Goal: Task Accomplishment & Management: Manage account settings

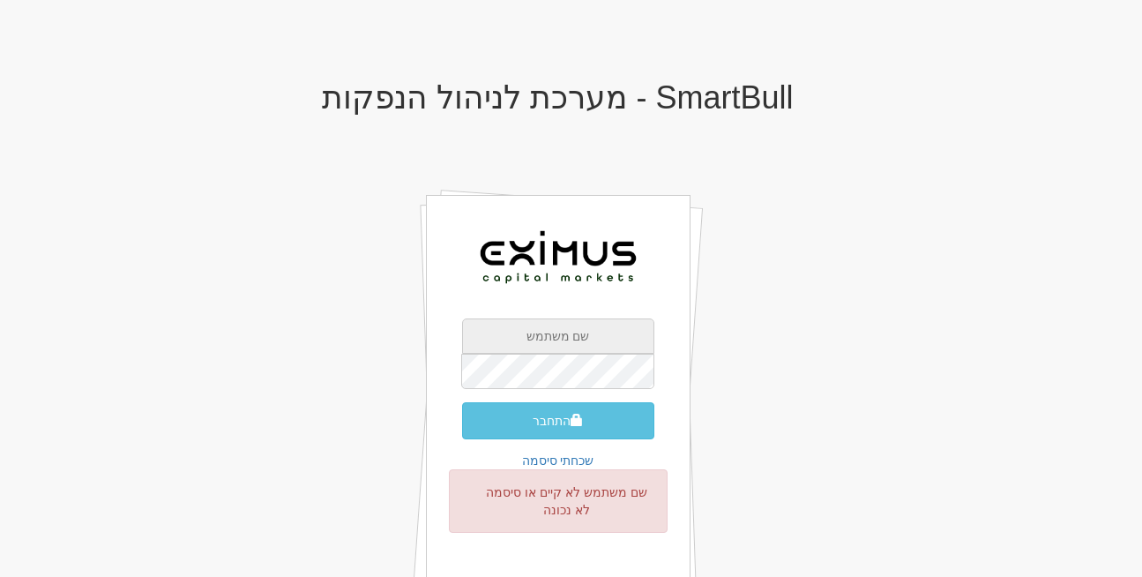
click at [565, 350] on input "text" at bounding box center [558, 335] width 192 height 35
type input "[EMAIL_ADDRESS][DOMAIN_NAME]"
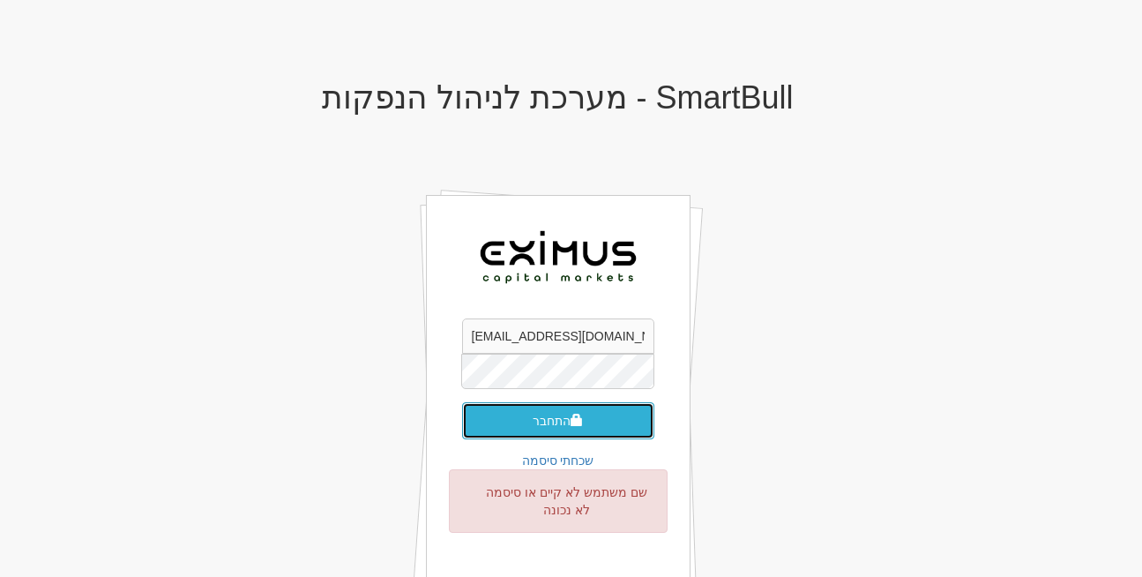
click at [532, 413] on button "התחבר" at bounding box center [558, 420] width 192 height 37
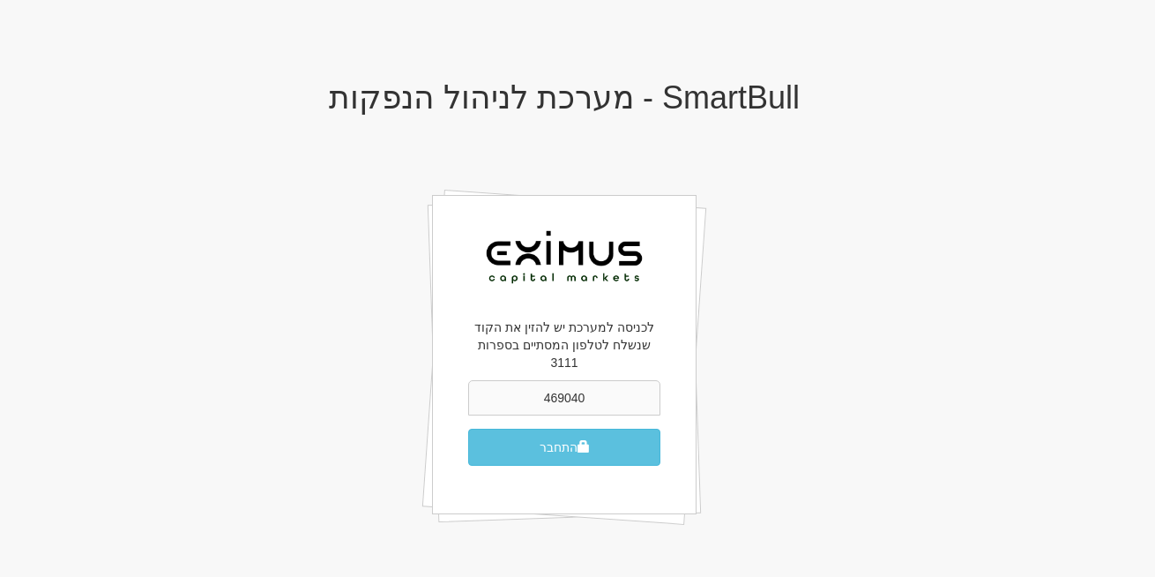
type input "469040"
click at [613, 434] on button "התחבר" at bounding box center [564, 447] width 192 height 37
click at [538, 437] on button "התחבר" at bounding box center [564, 447] width 192 height 37
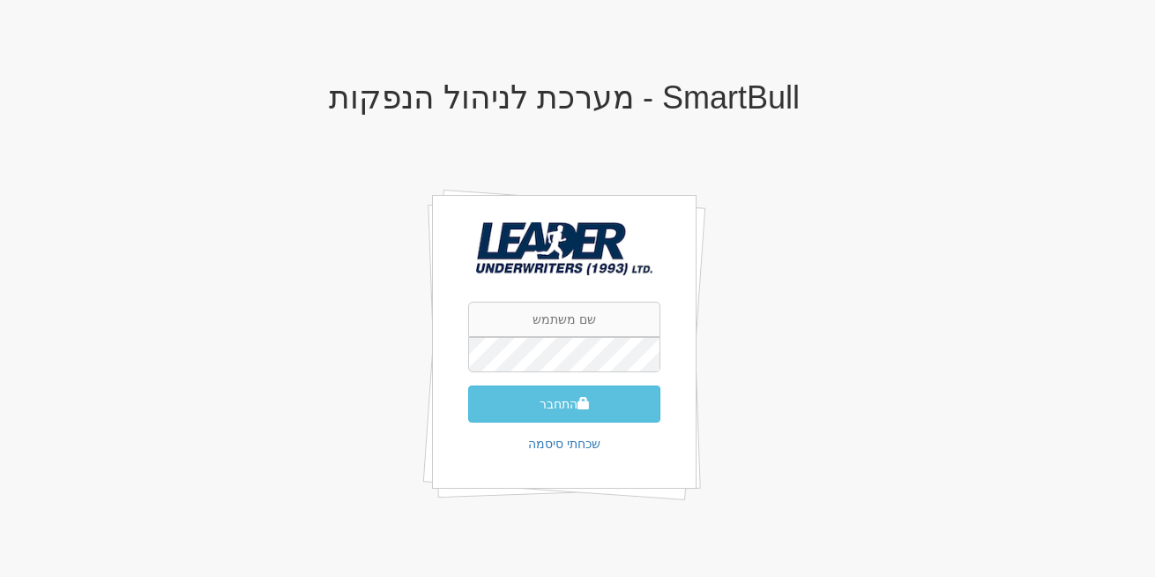
type input "[EMAIL_ADDRESS][DOMAIN_NAME]"
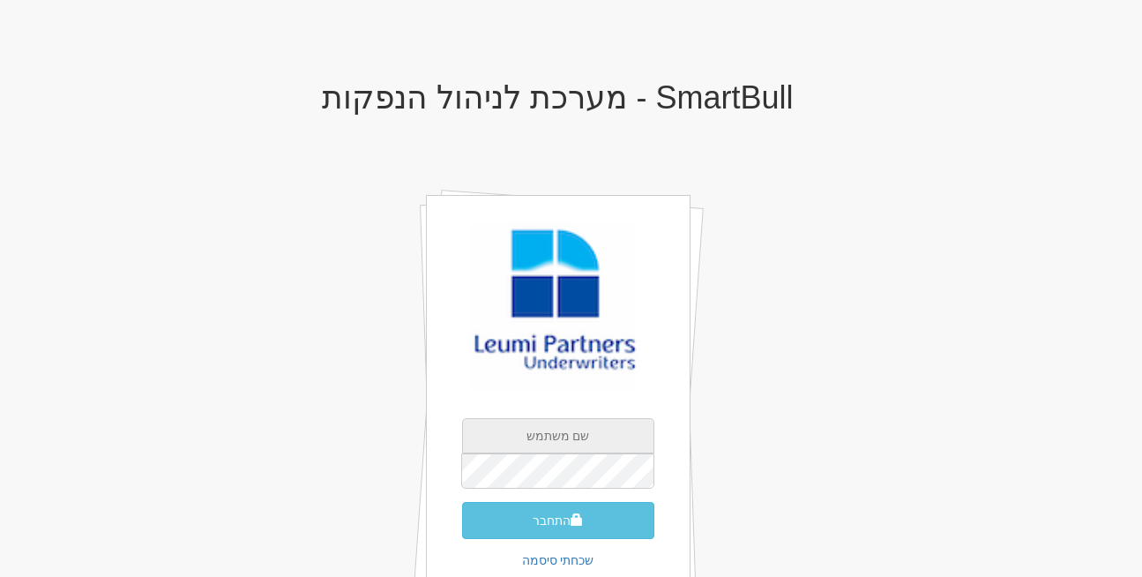
type input "rona@smartbull.co.il"
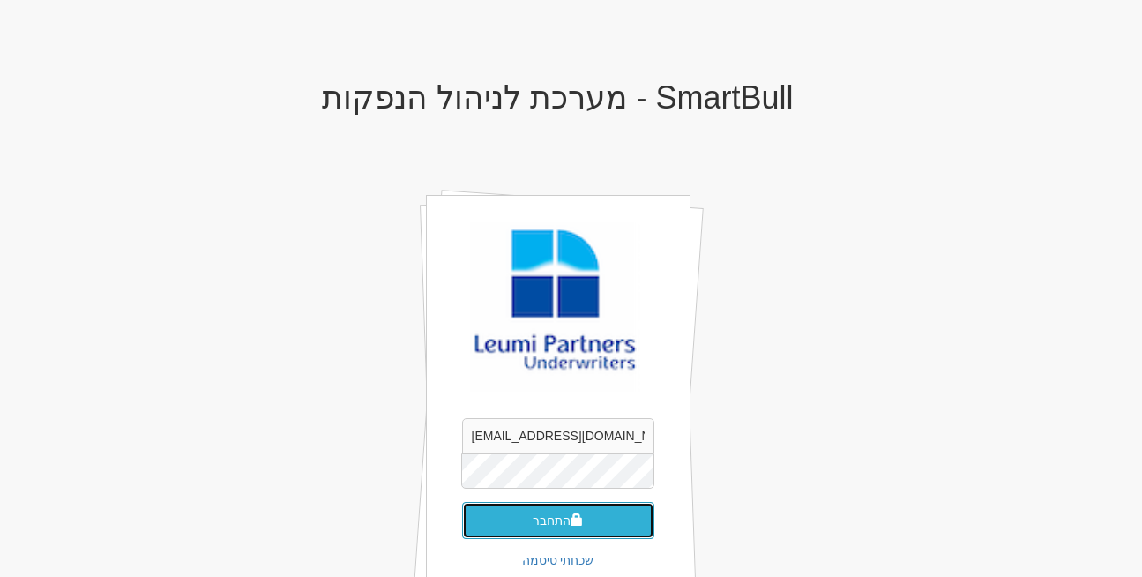
click at [547, 519] on button "התחבר" at bounding box center [558, 520] width 192 height 37
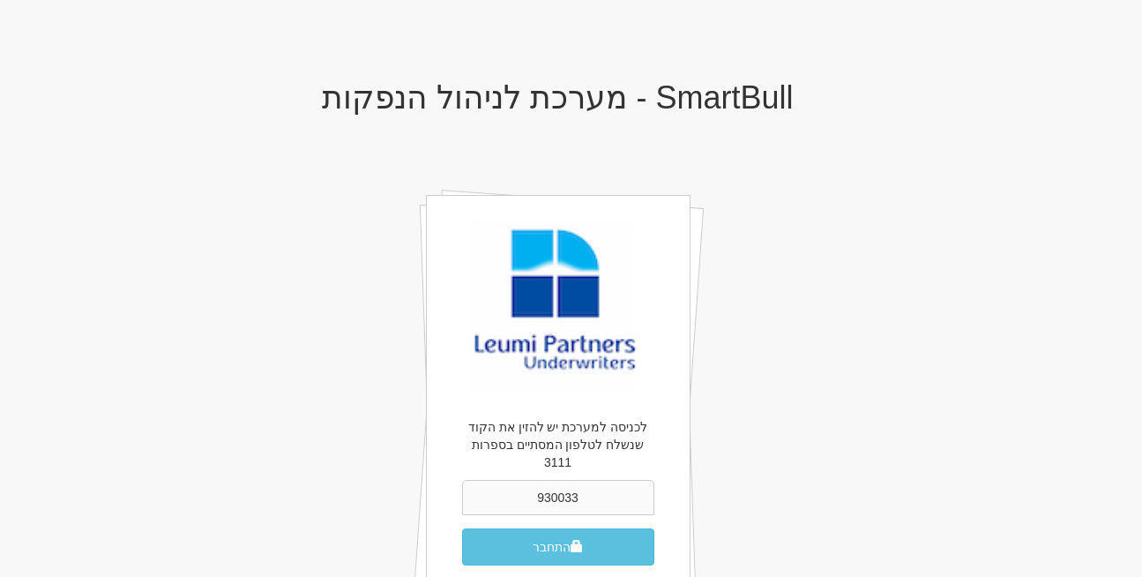
type input "930033"
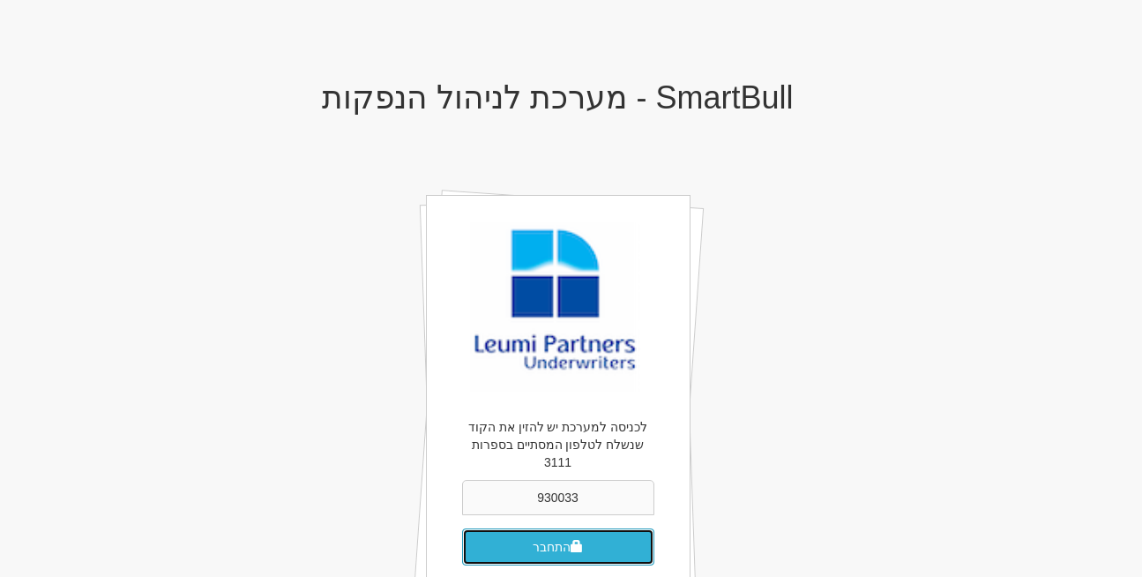
click at [607, 531] on button "התחבר" at bounding box center [558, 546] width 192 height 37
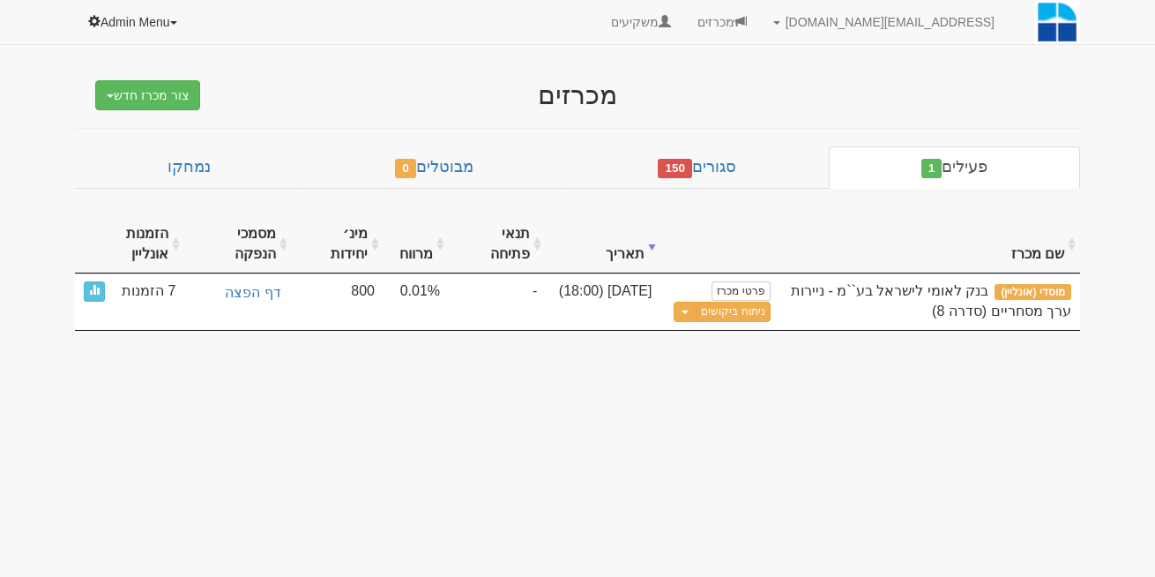
click at [150, 16] on link "Admin Menu" at bounding box center [133, 22] width 117 height 44
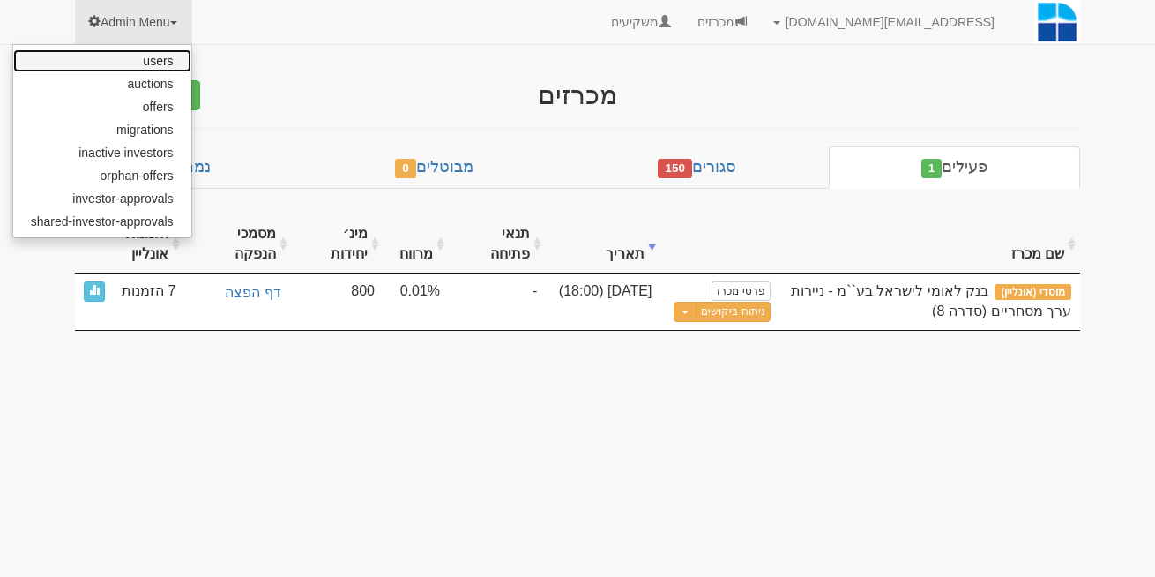
click at [163, 61] on link "users" at bounding box center [102, 60] width 178 height 23
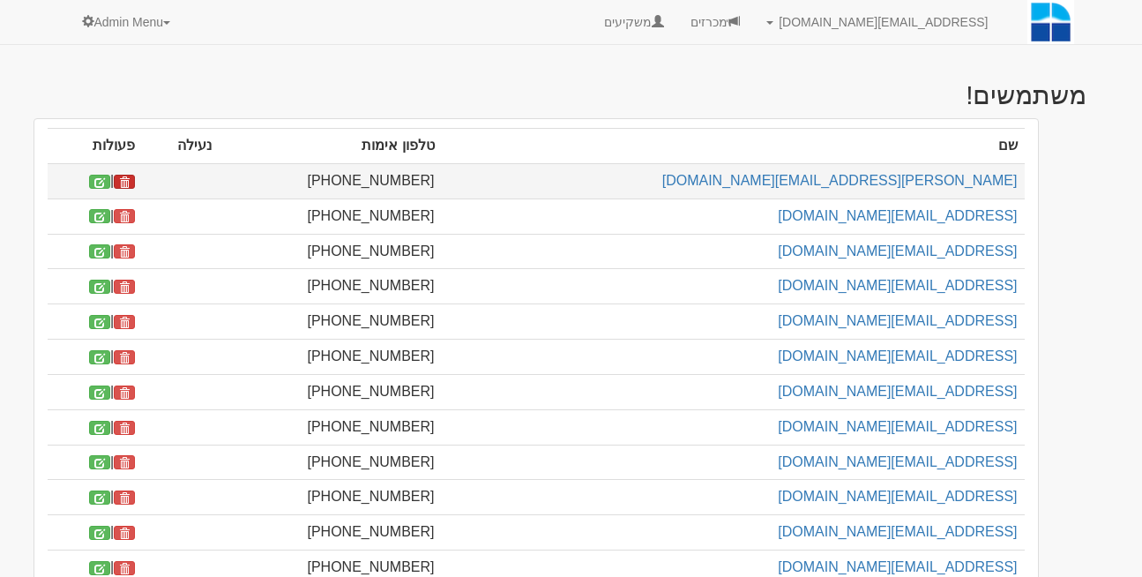
click at [130, 183] on span at bounding box center [124, 182] width 11 height 11
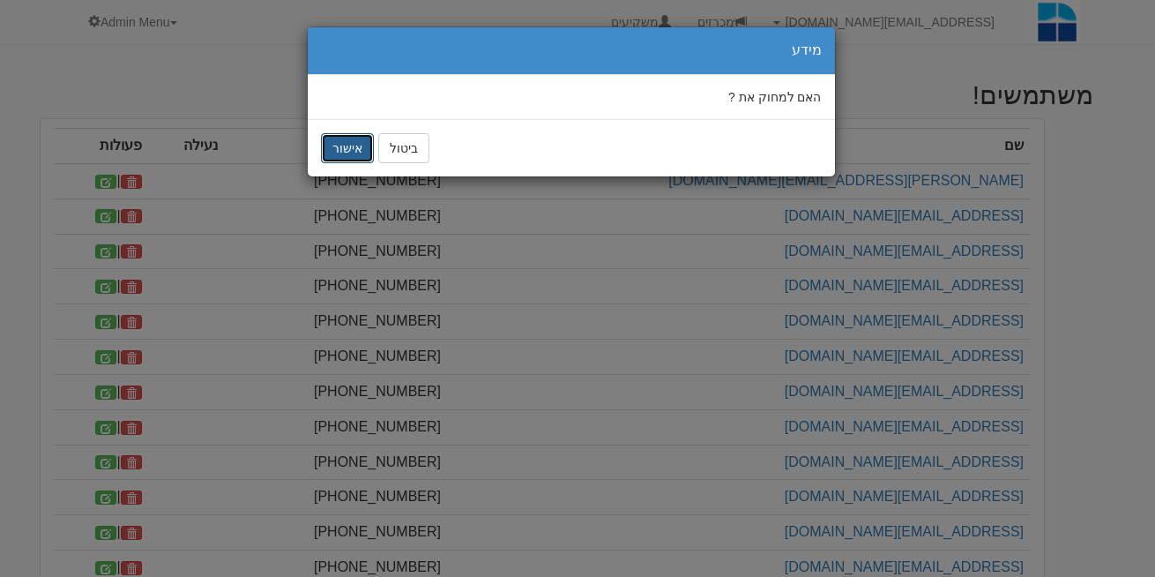
click at [331, 140] on button "אישור" at bounding box center [347, 148] width 53 height 30
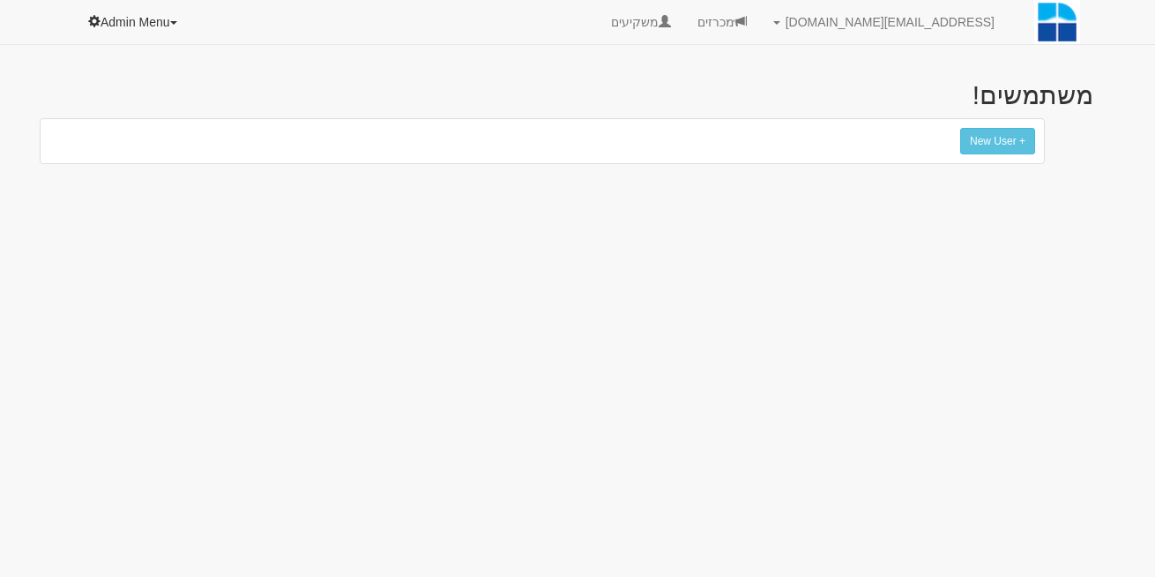
click at [123, 18] on link "Admin Menu" at bounding box center [133, 22] width 117 height 44
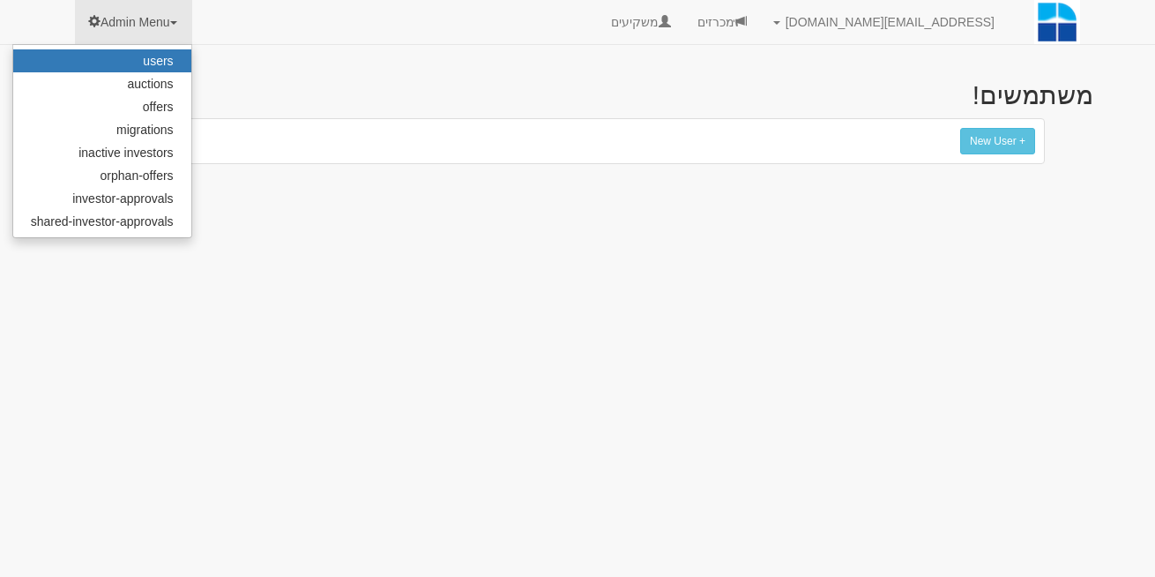
click at [168, 58] on link "users" at bounding box center [102, 60] width 178 height 23
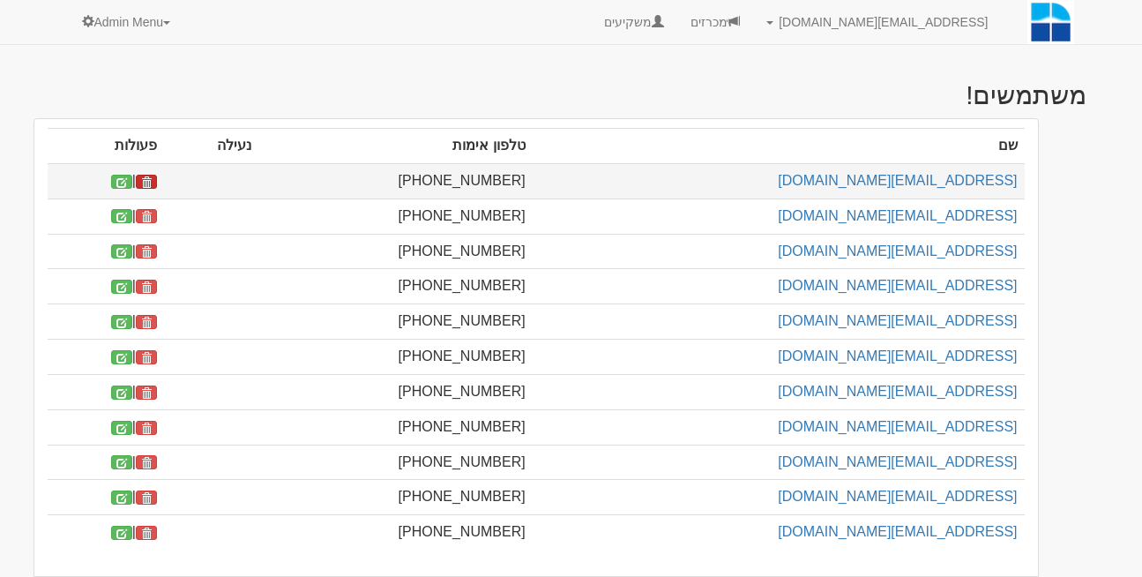
click at [152, 177] on span at bounding box center [146, 182] width 11 height 11
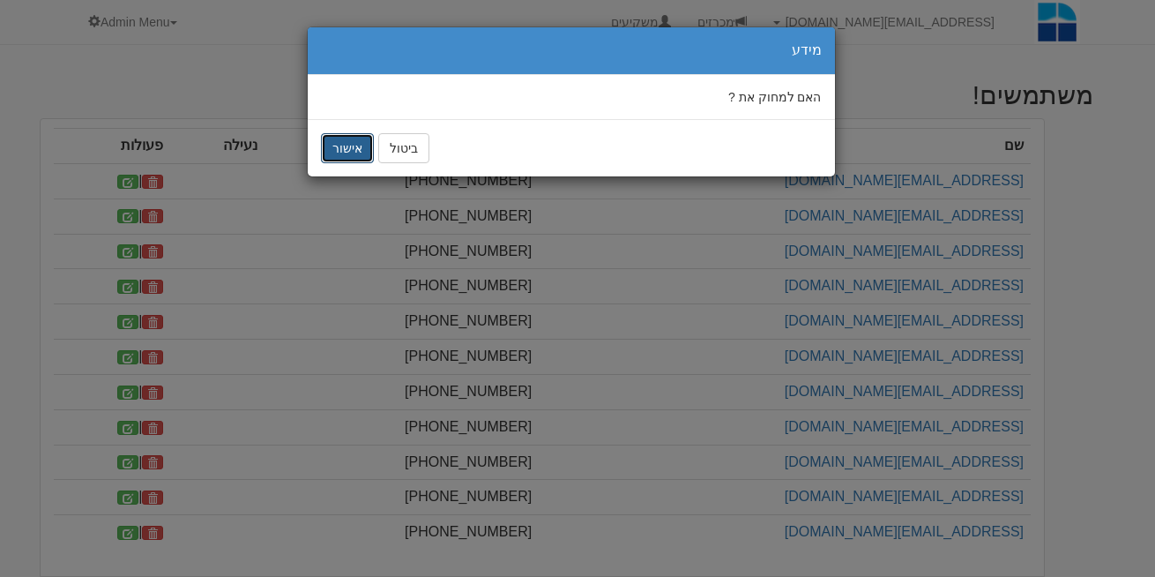
click at [344, 151] on button "אישור" at bounding box center [347, 148] width 53 height 30
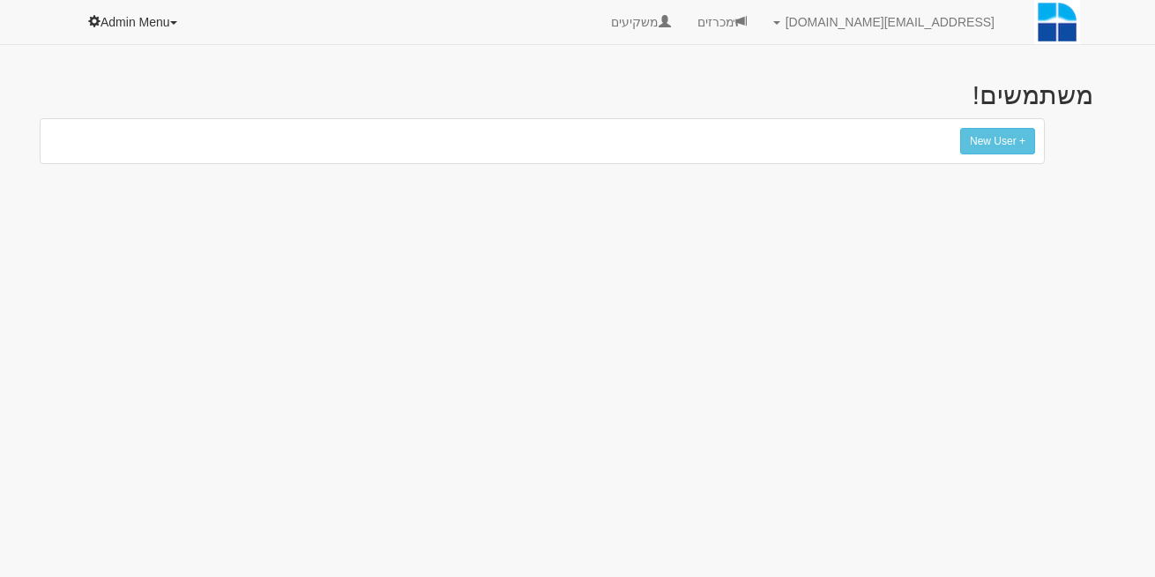
click at [157, 30] on link "Admin Menu" at bounding box center [133, 22] width 117 height 44
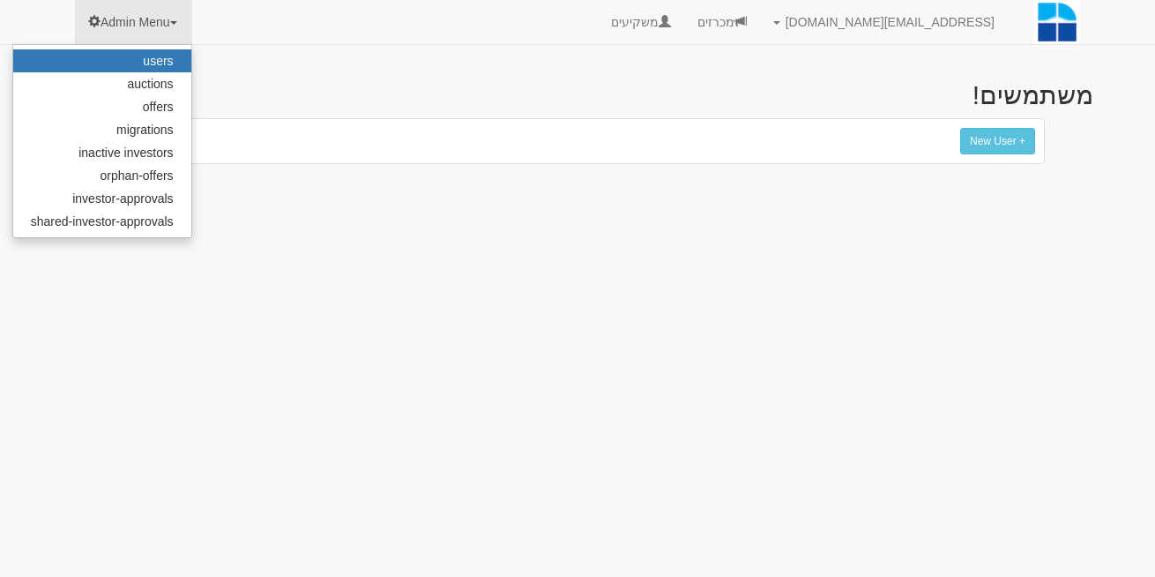
click at [165, 61] on link "users" at bounding box center [102, 60] width 178 height 23
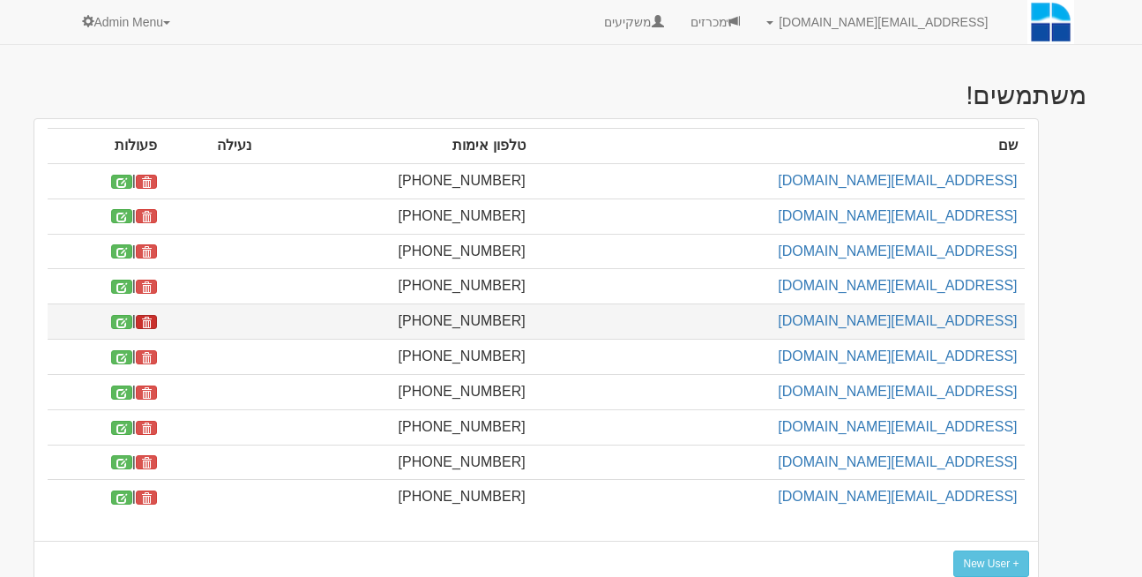
click at [157, 318] on link at bounding box center [146, 322] width 21 height 14
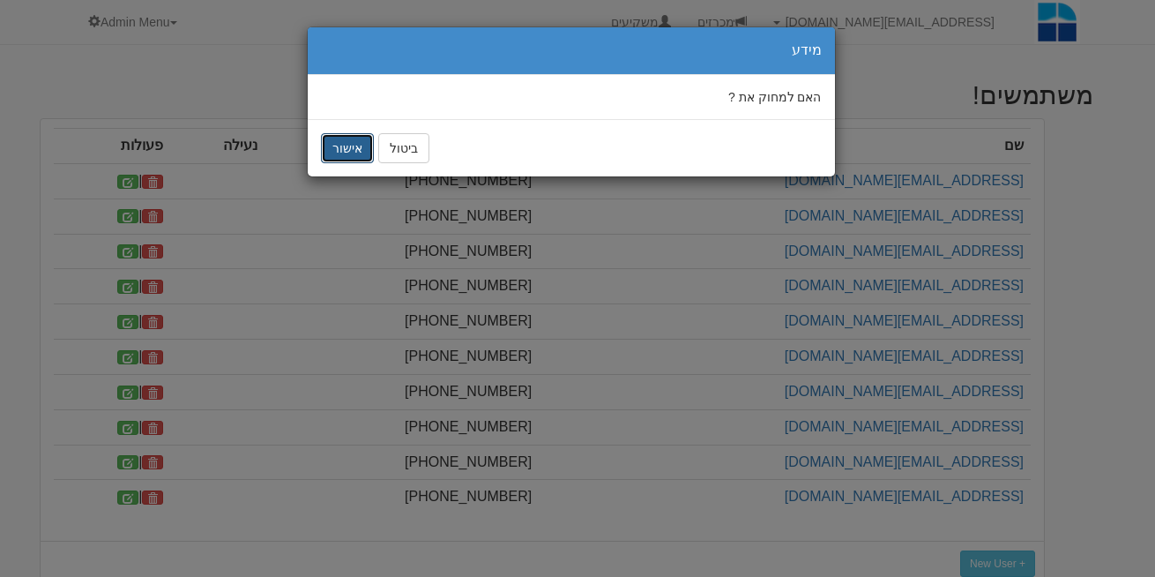
click at [343, 145] on button "אישור" at bounding box center [347, 148] width 53 height 30
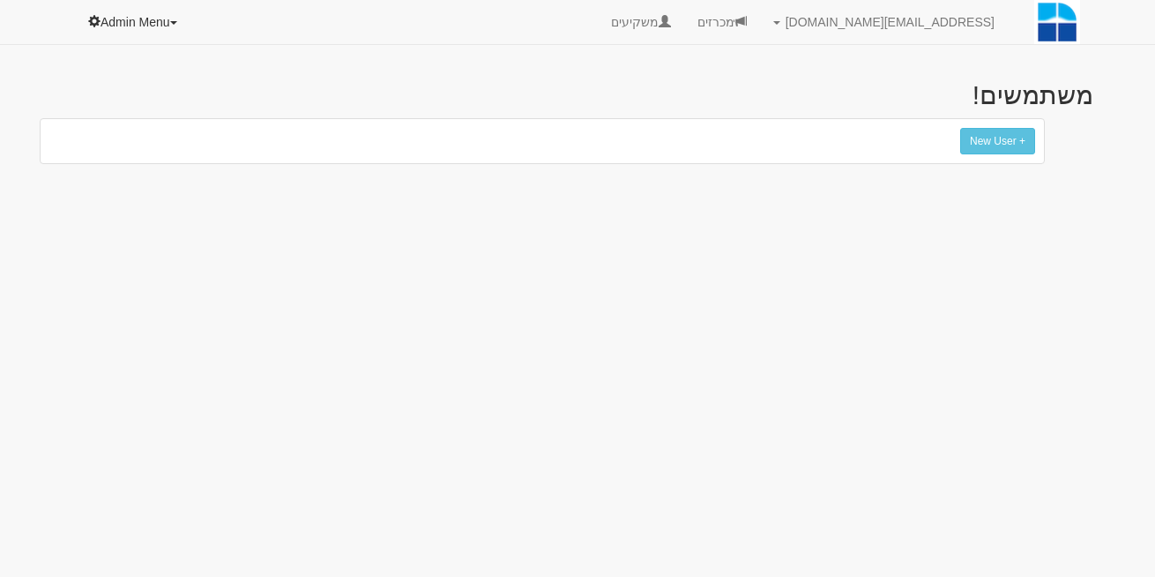
click at [156, 20] on link "Admin Menu" at bounding box center [133, 22] width 117 height 44
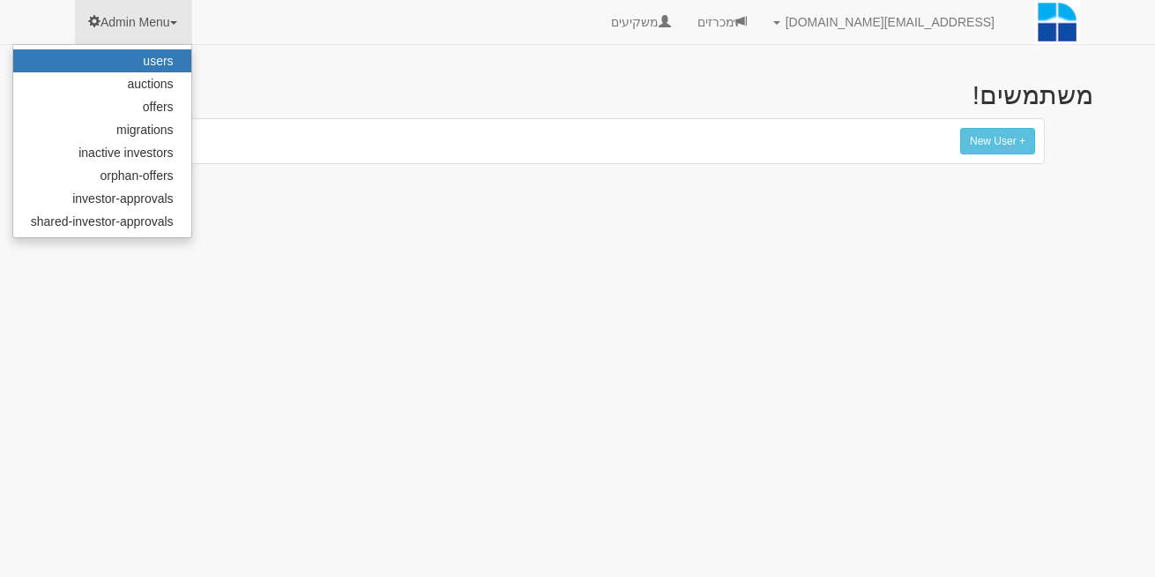
click at [159, 64] on link "users" at bounding box center [102, 60] width 178 height 23
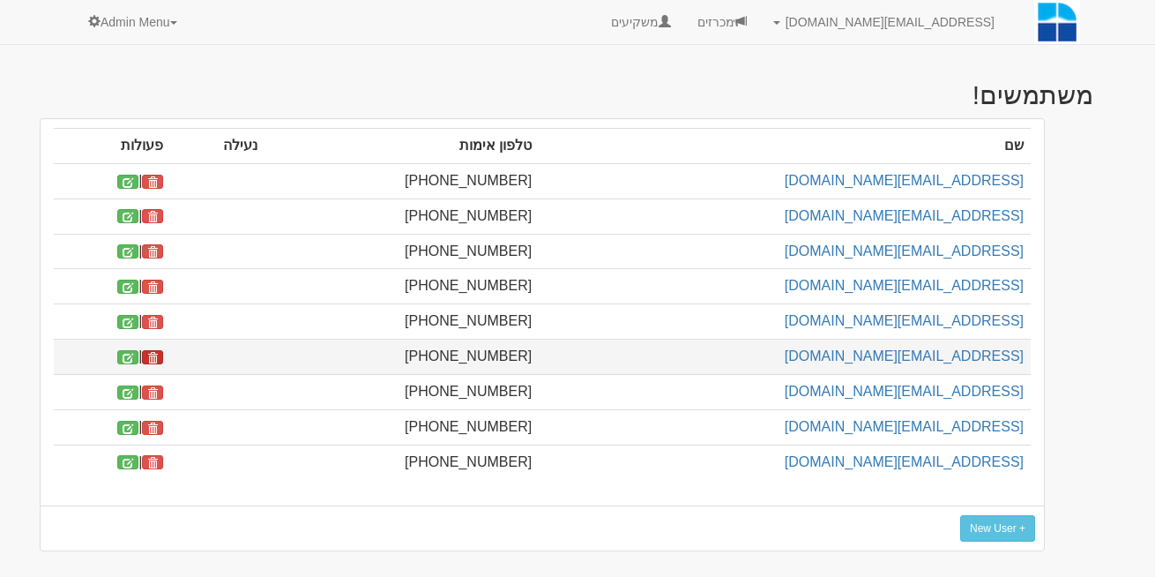
click at [158, 356] on span at bounding box center [152, 358] width 11 height 11
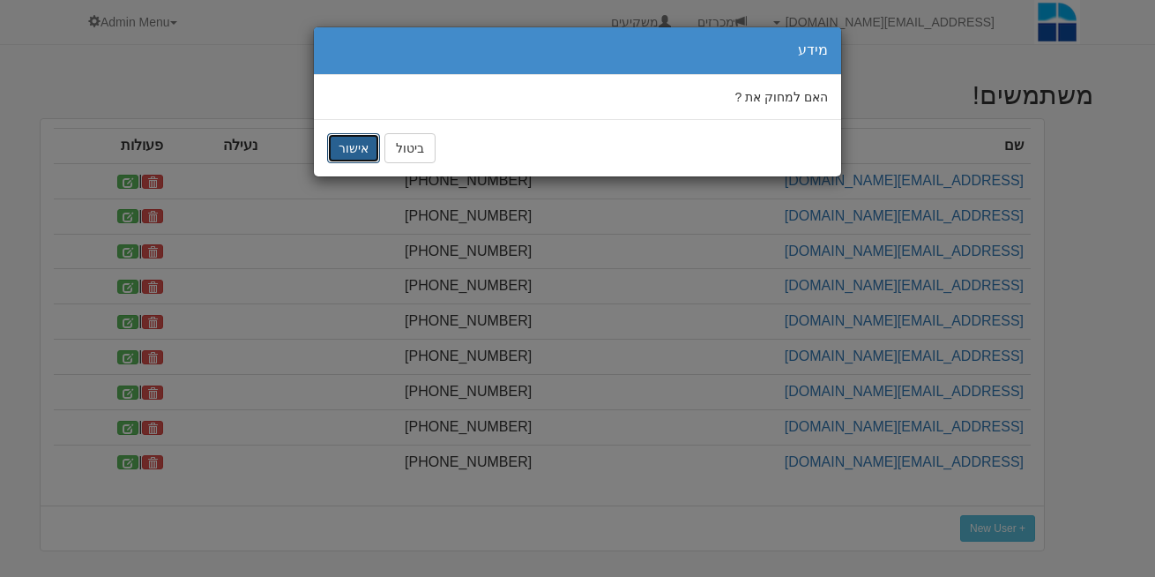
click at [344, 146] on button "אישור" at bounding box center [353, 148] width 53 height 30
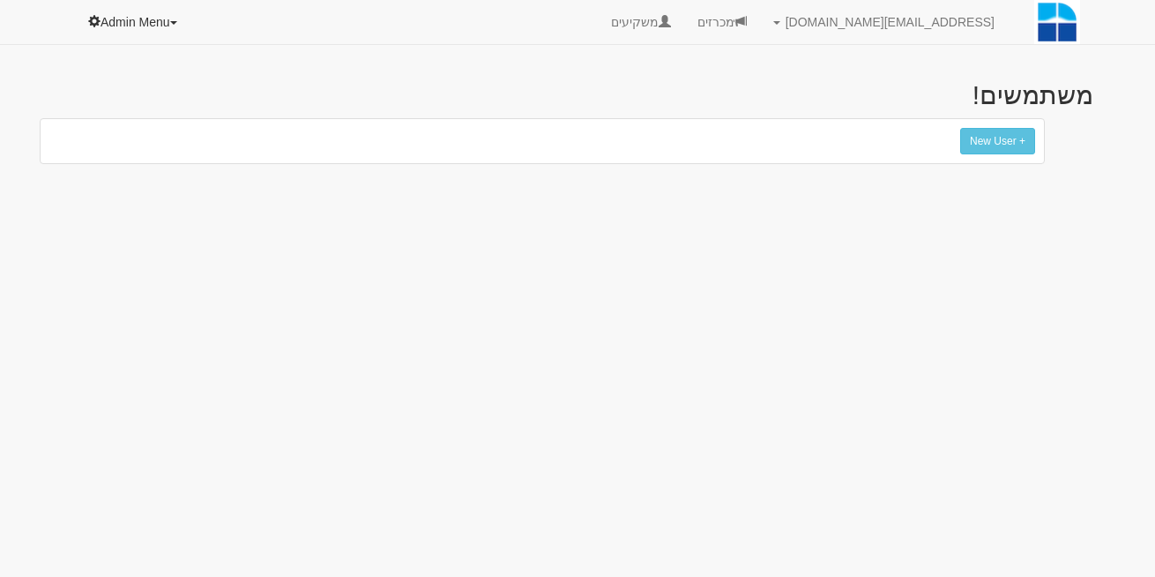
click at [172, 26] on link "Admin Menu" at bounding box center [133, 22] width 117 height 44
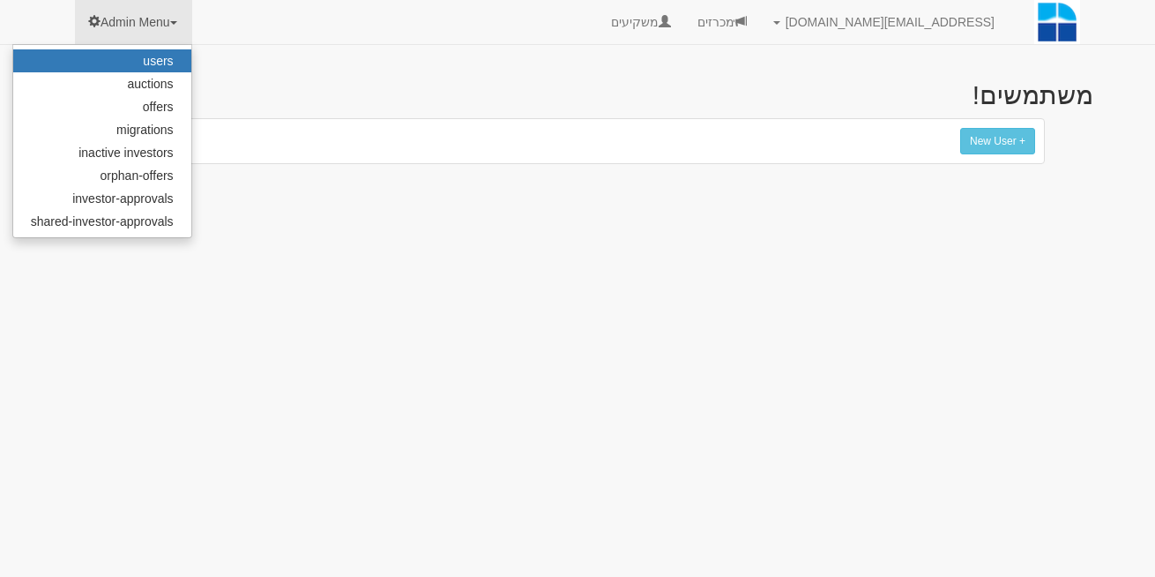
click at [155, 53] on link "users" at bounding box center [102, 60] width 178 height 23
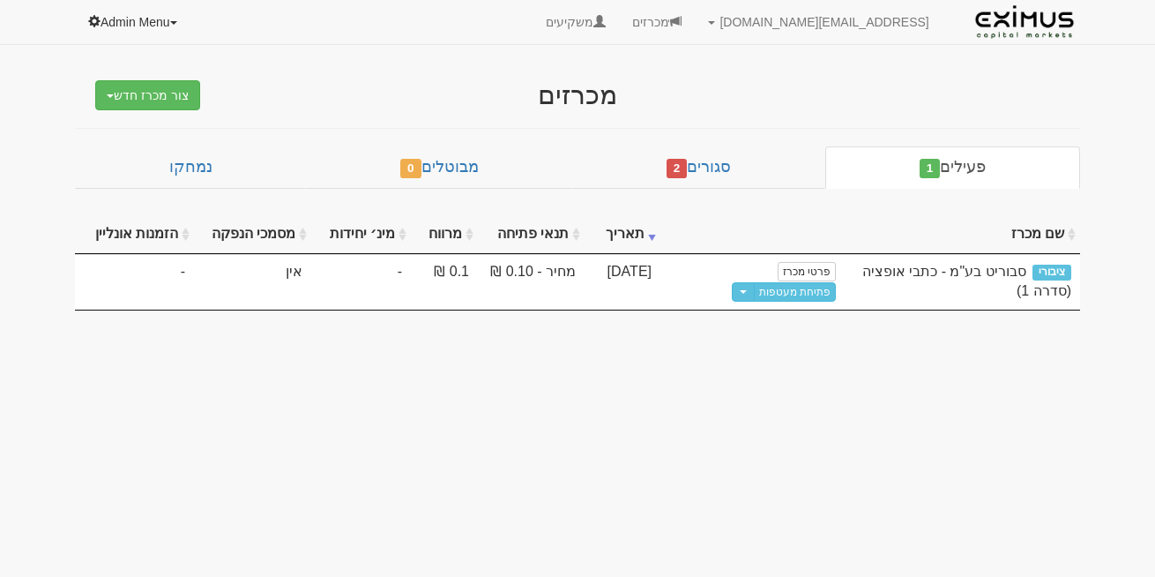
click at [120, 24] on link "Admin Menu" at bounding box center [133, 22] width 117 height 44
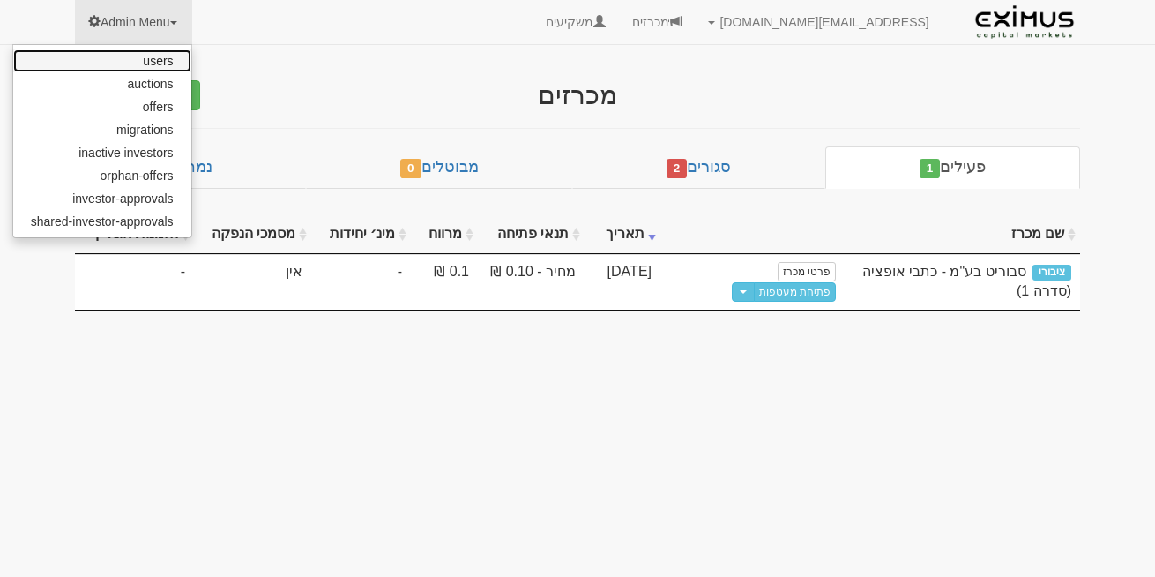
click at [147, 68] on link "users" at bounding box center [102, 60] width 178 height 23
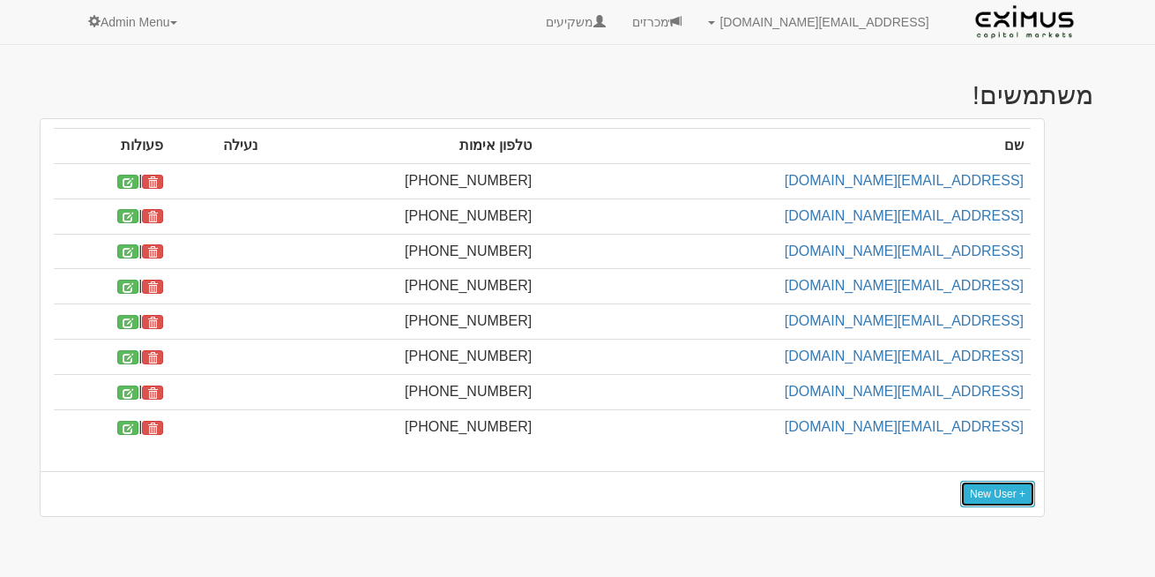
click at [983, 498] on link "+ New User" at bounding box center [997, 494] width 75 height 26
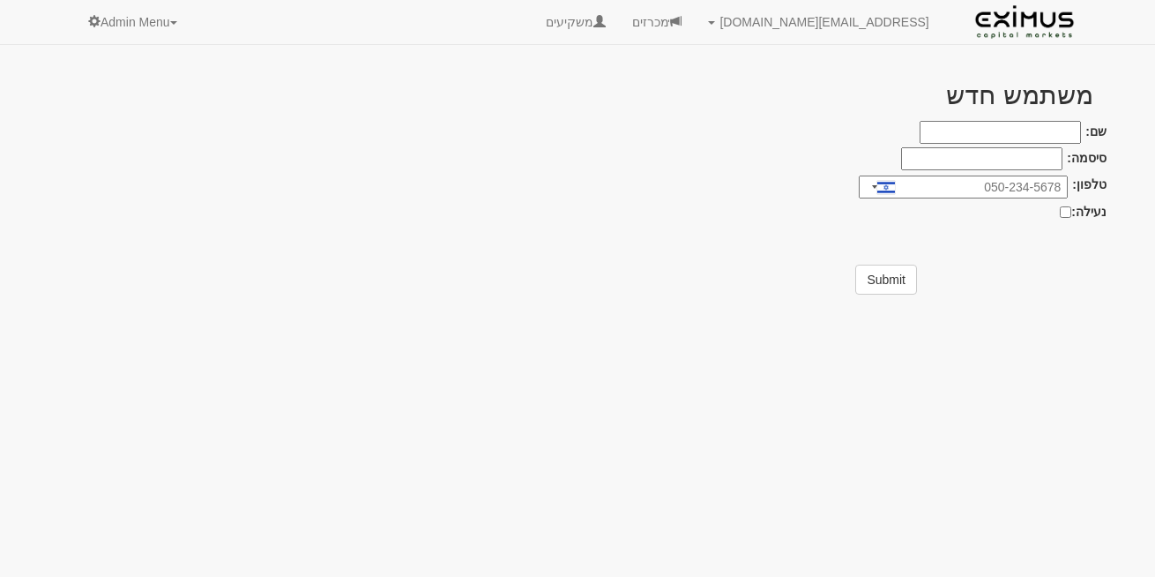
click at [975, 138] on input "שם:" at bounding box center [1000, 132] width 161 height 23
paste input "Dimas@eximuscm.com"
type input "Dimas@eximuscm.com"
paste input "TaaD9898"
type input "TaaD9898"
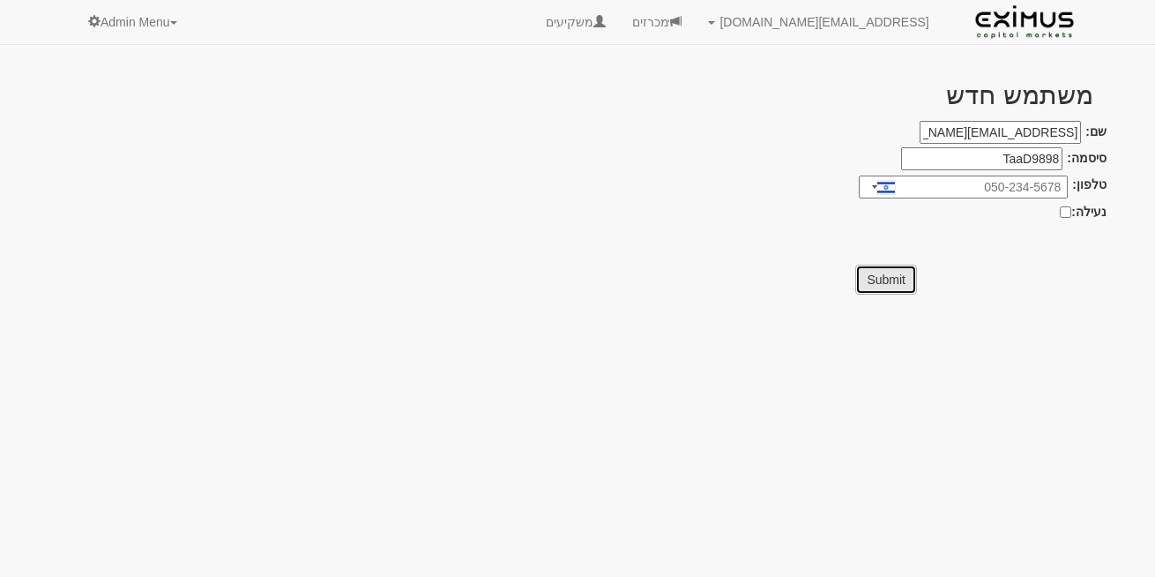
click at [870, 281] on button "Submit" at bounding box center [887, 280] width 62 height 30
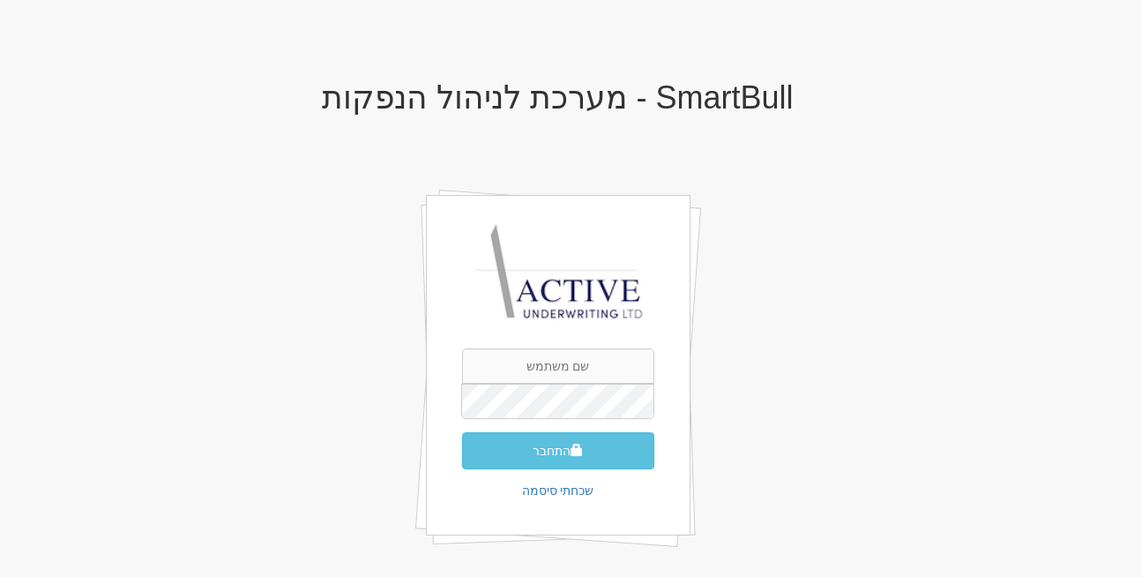
type input "[EMAIL_ADDRESS][DOMAIN_NAME]"
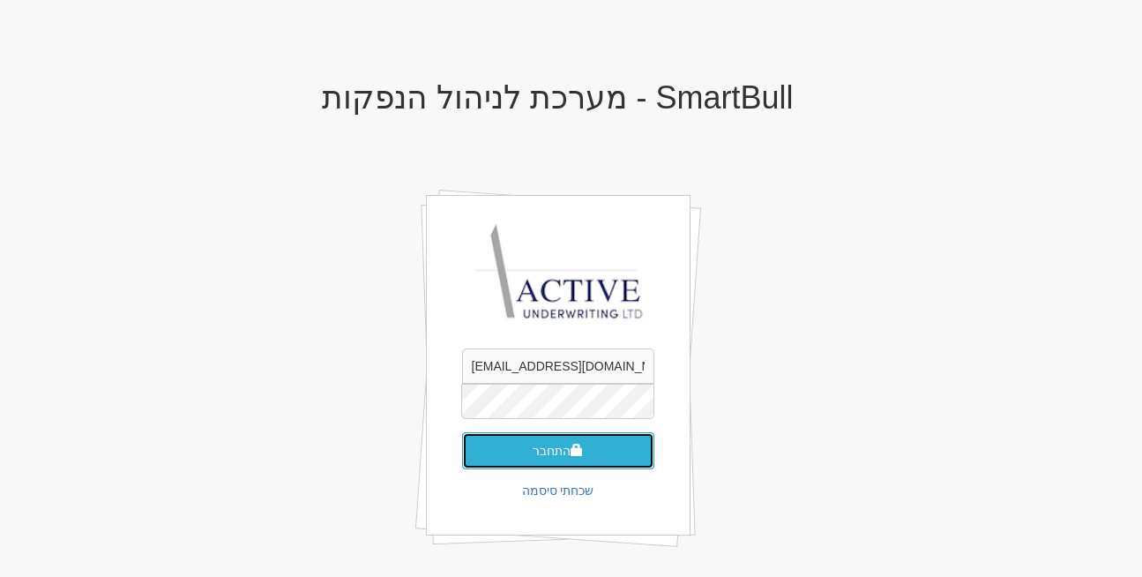
click at [563, 460] on button "התחבר" at bounding box center [558, 450] width 192 height 37
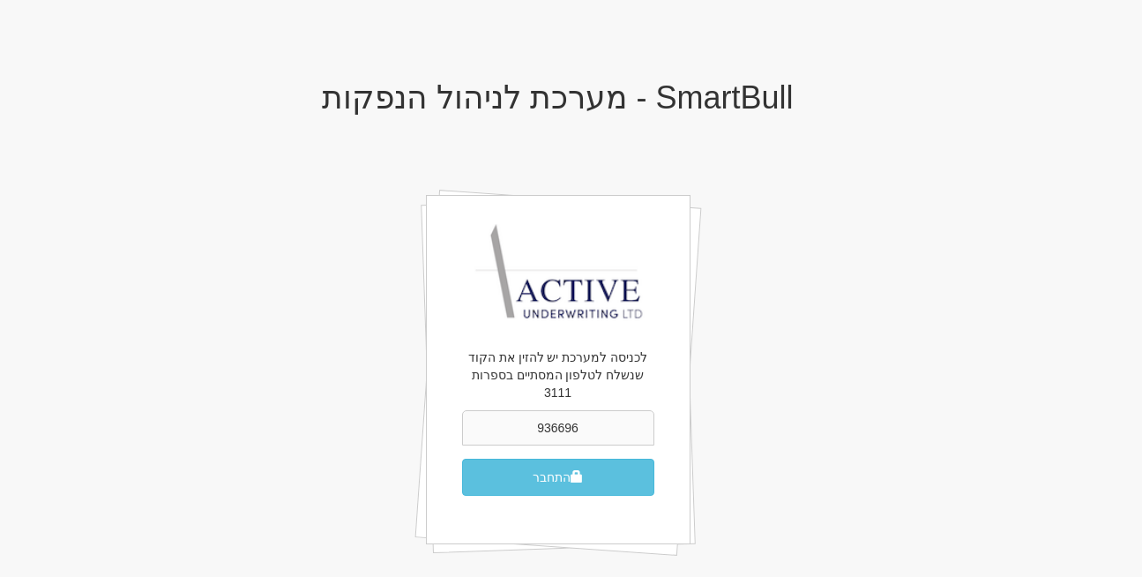
type input "936696"
click at [607, 459] on button "התחבר" at bounding box center [558, 477] width 192 height 37
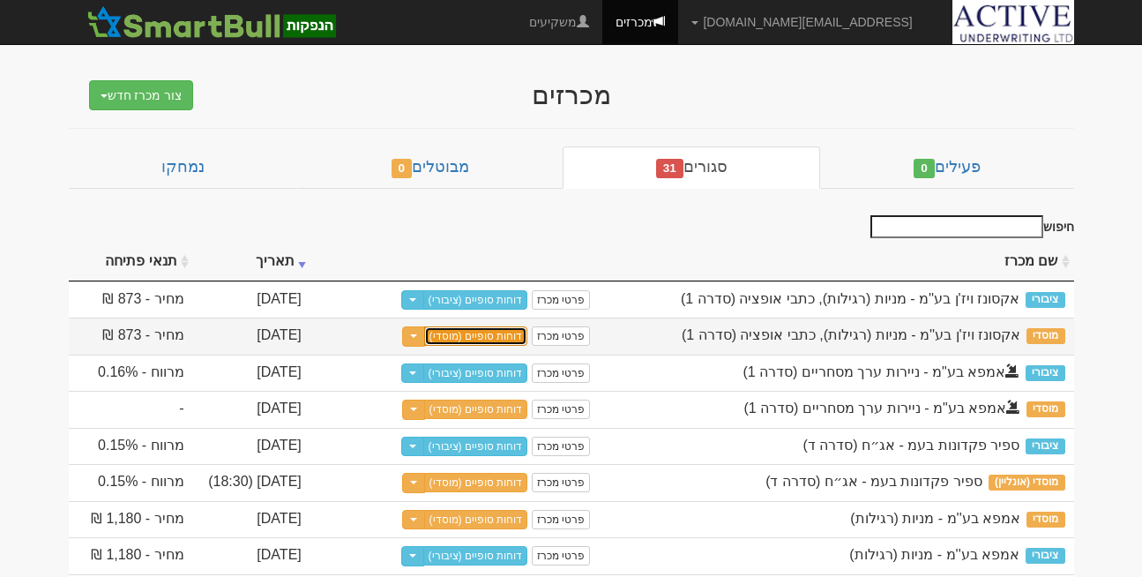
click at [448, 337] on link "דוחות סופיים (מוסדי)" at bounding box center [476, 335] width 104 height 19
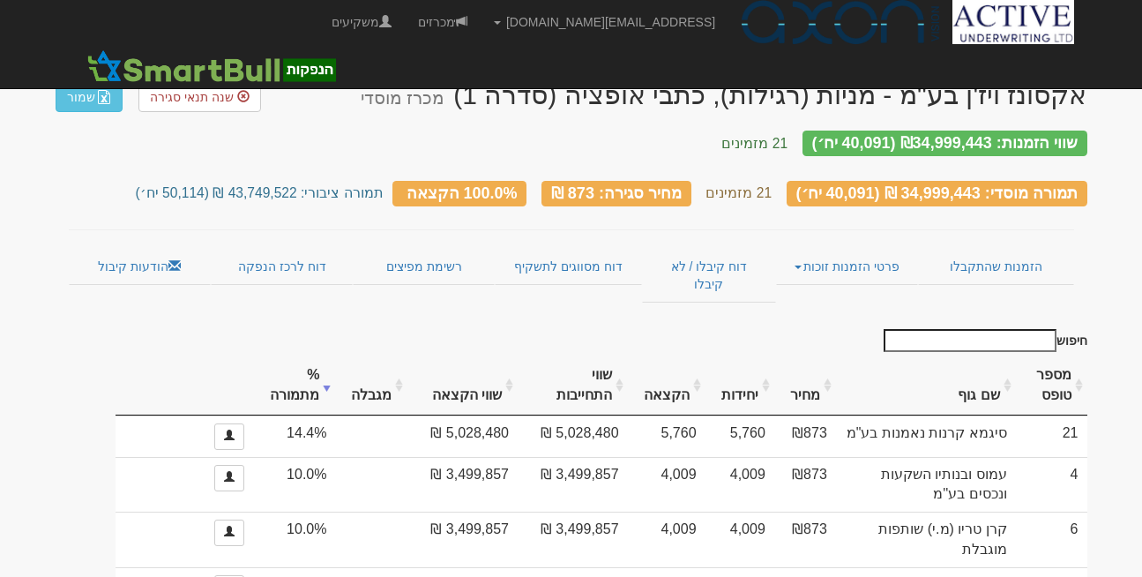
click at [143, 259] on link "הודעות קיבול" at bounding box center [140, 266] width 142 height 37
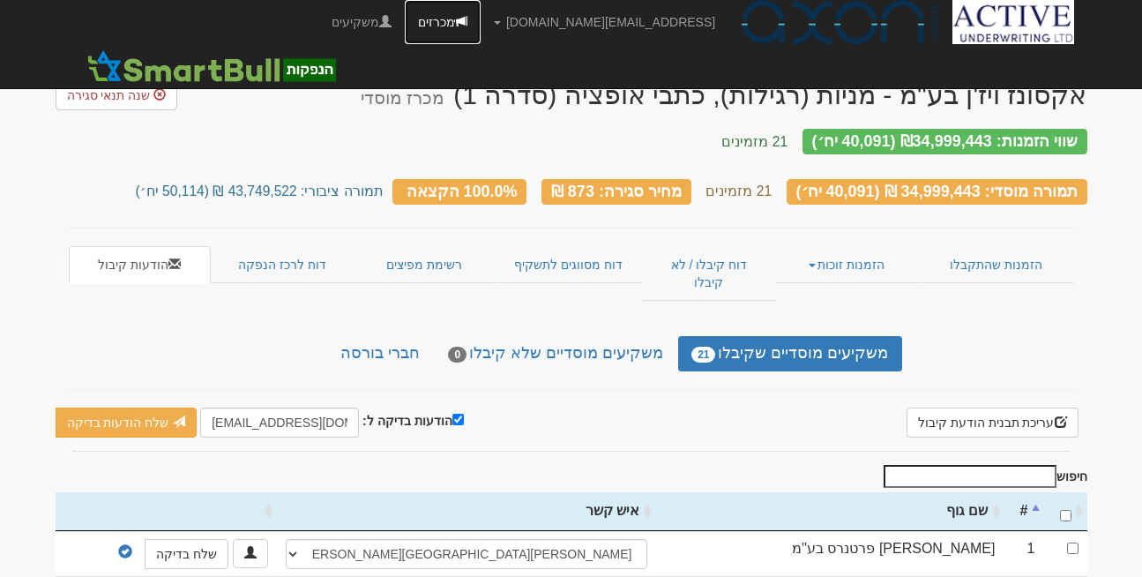
click at [481, 17] on link "מכרזים" at bounding box center [443, 22] width 76 height 44
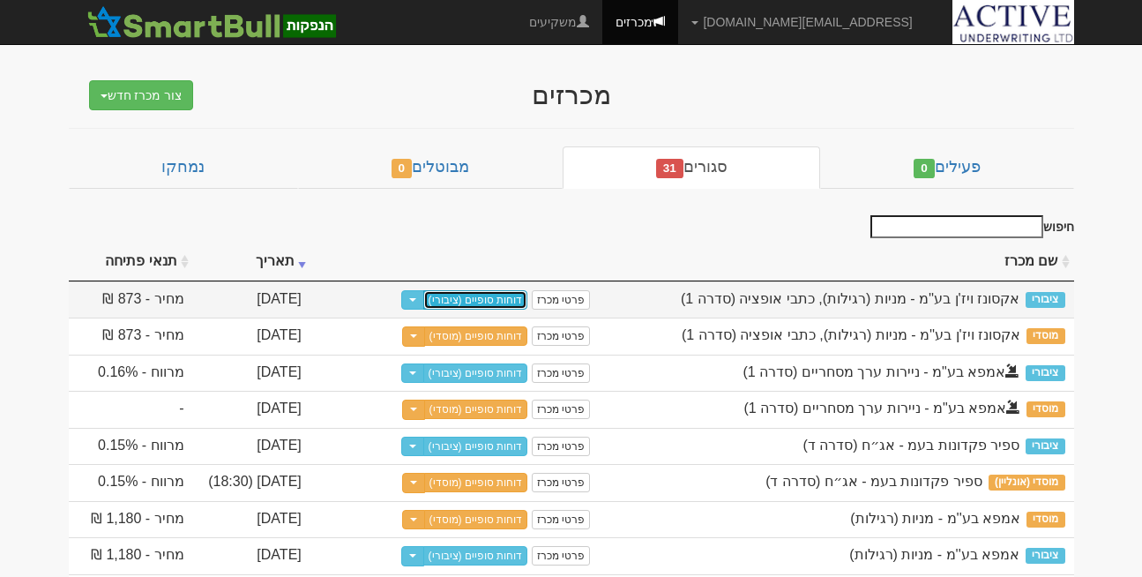
click at [470, 295] on link "דוחות סופיים (ציבורי)" at bounding box center [475, 299] width 105 height 19
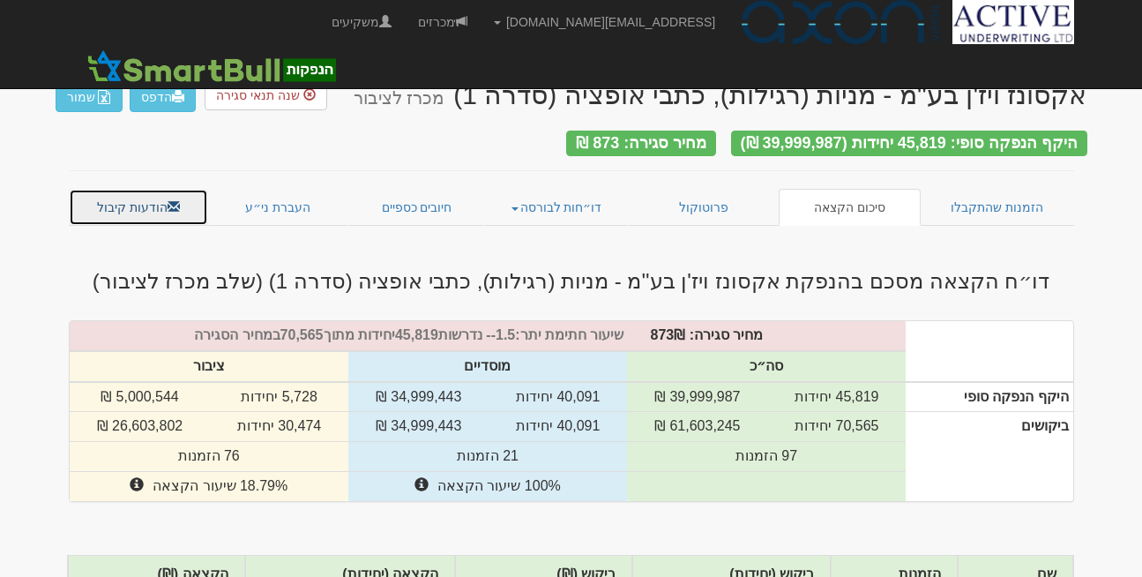
click at [140, 189] on link "הודעות קיבול" at bounding box center [139, 207] width 140 height 37
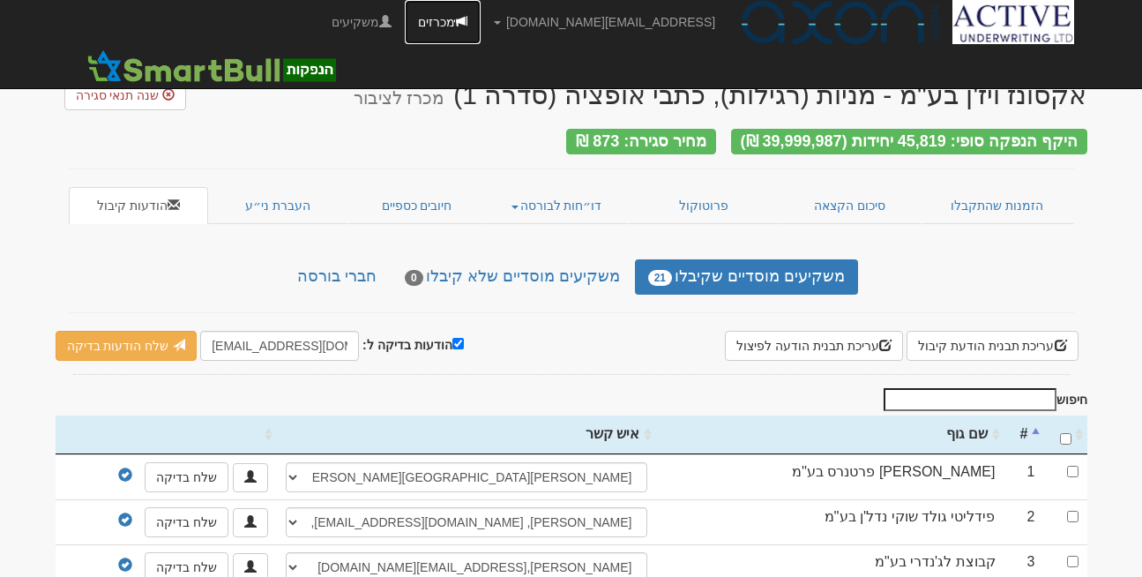
click at [481, 17] on link "מכרזים" at bounding box center [443, 22] width 76 height 44
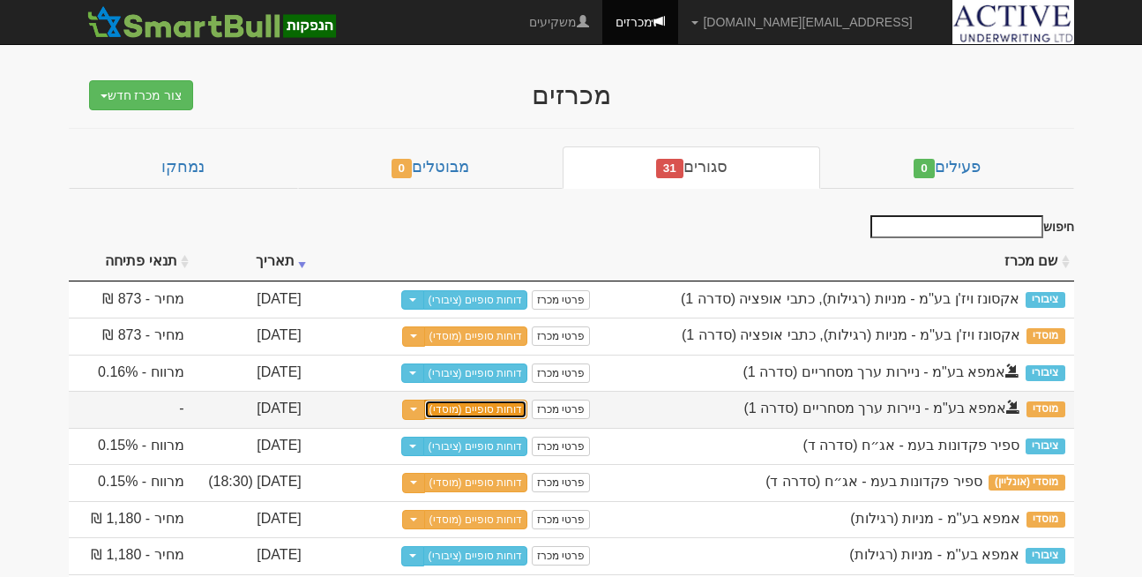
click at [453, 407] on link "דוחות סופיים (מוסדי)" at bounding box center [476, 409] width 104 height 19
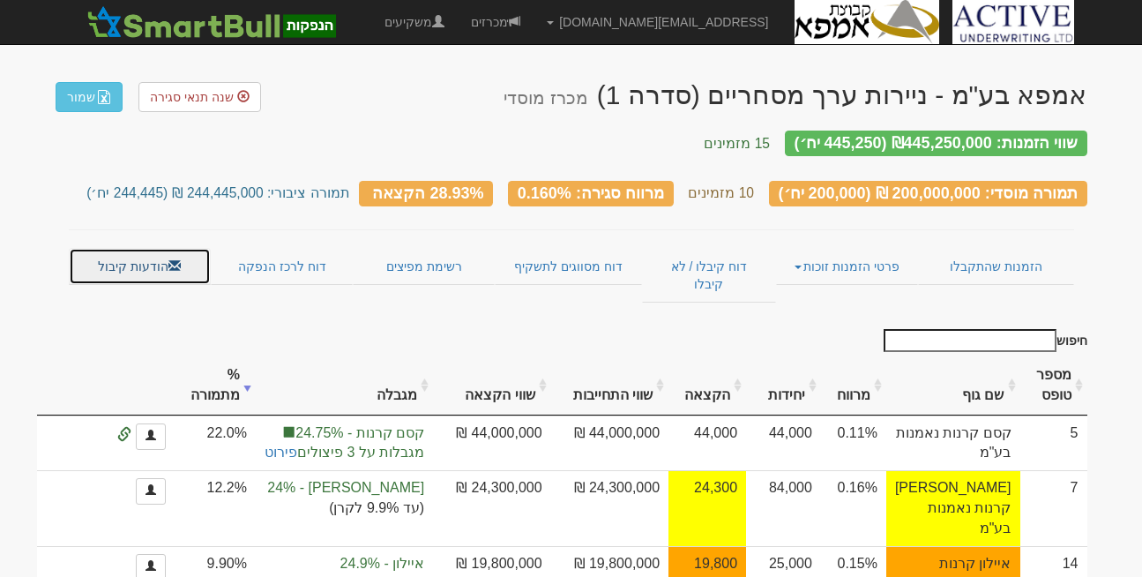
click at [145, 248] on link "הודעות קיבול" at bounding box center [140, 266] width 142 height 37
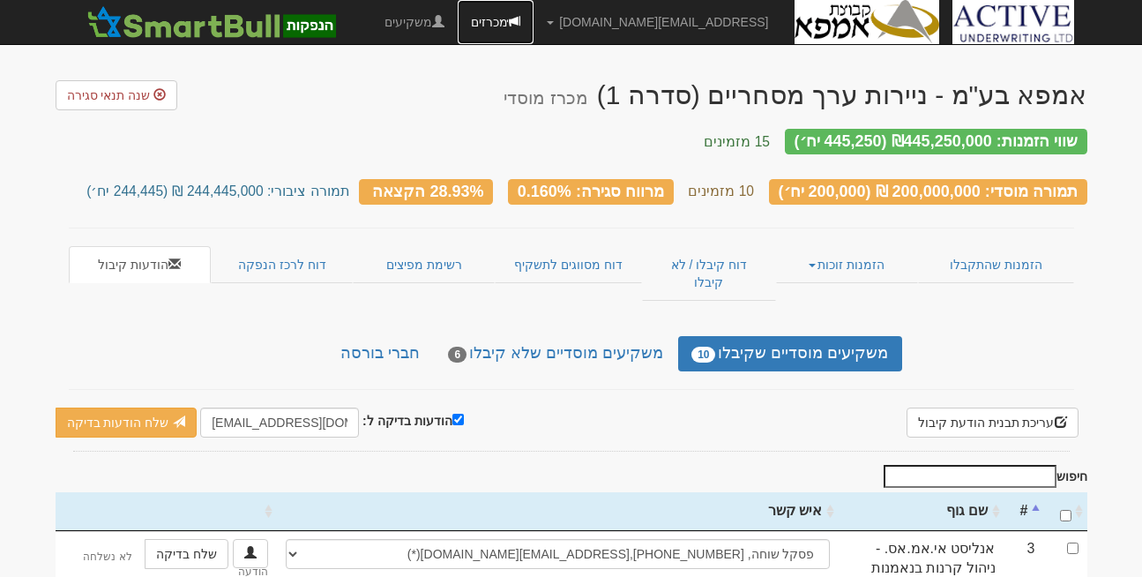
click at [534, 18] on link "מכרזים" at bounding box center [496, 22] width 76 height 44
